Goal: Task Accomplishment & Management: Manage account settings

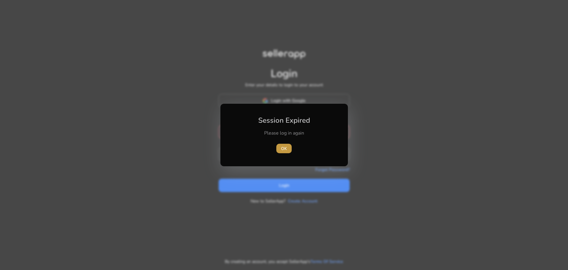
type input "**********"
click at [283, 146] on span "OK" at bounding box center [284, 148] width 6 height 6
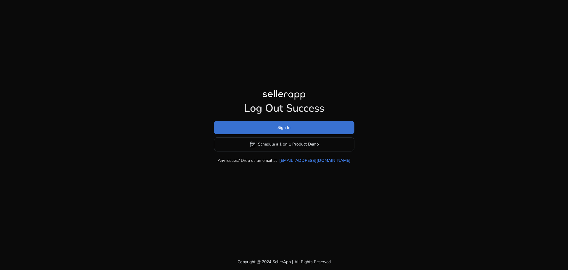
click at [303, 126] on span at bounding box center [284, 127] width 141 height 14
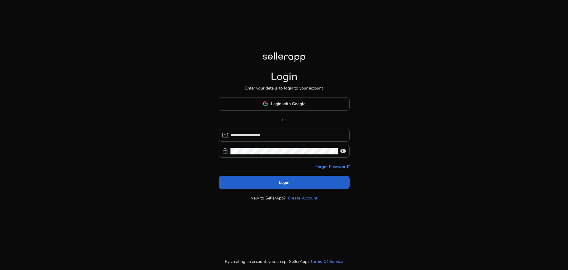
click at [309, 188] on span at bounding box center [284, 182] width 131 height 14
